Goal: Task Accomplishment & Management: Manage account settings

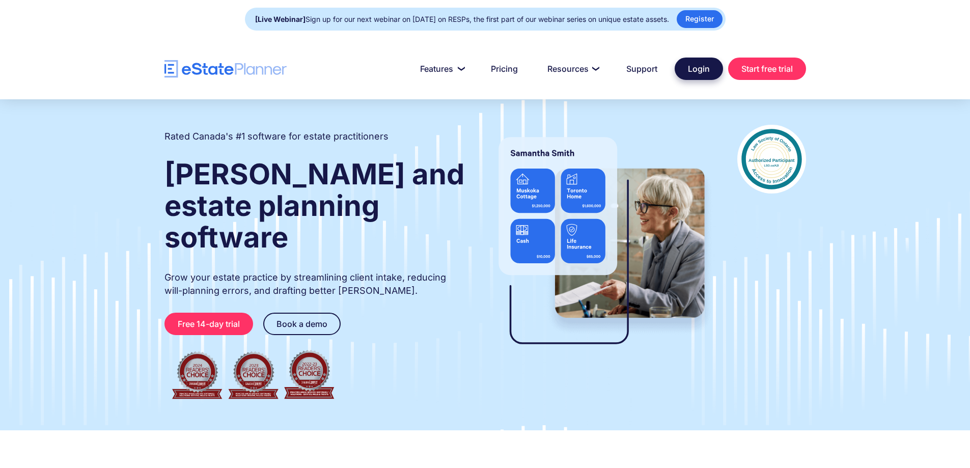
click at [714, 78] on link "Login" at bounding box center [699, 69] width 48 height 22
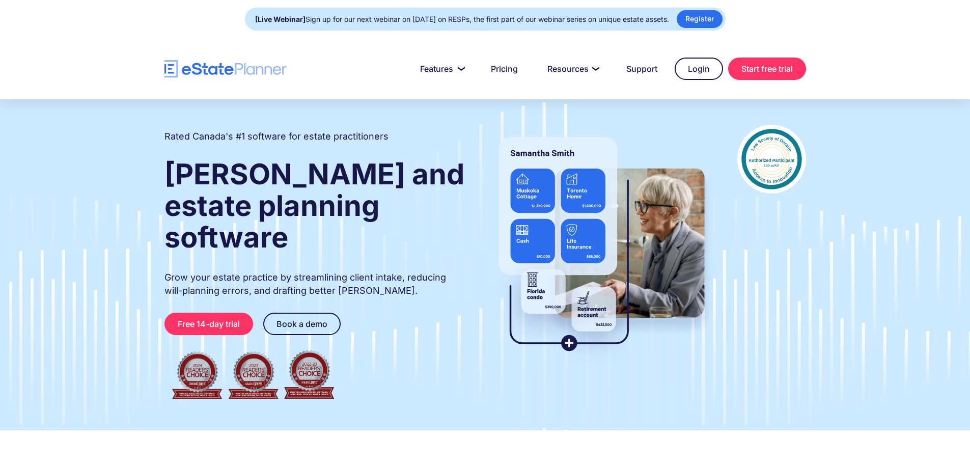
click at [694, 80] on div at bounding box center [485, 68] width 970 height 61
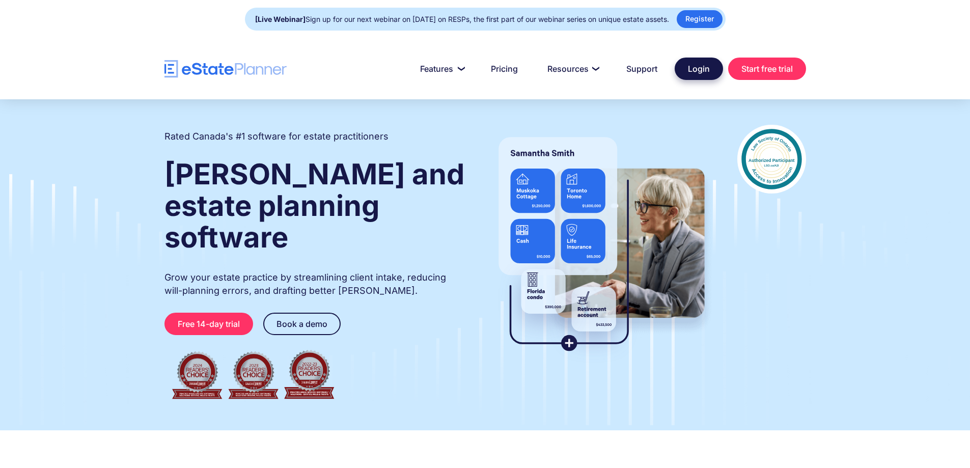
click at [697, 77] on link "Login" at bounding box center [699, 69] width 48 height 22
